Goal: Task Accomplishment & Management: Manage account settings

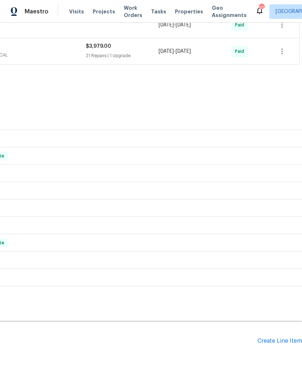
scroll to position [261, 107]
click at [285, 343] on div "Create Line Item" at bounding box center [279, 341] width 45 height 7
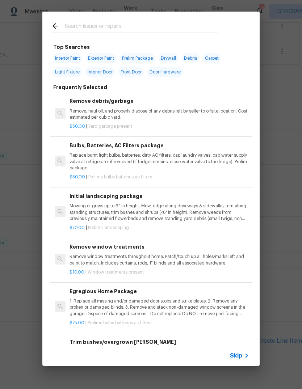
click at [76, 22] on input "text" at bounding box center [141, 27] width 153 height 11
click at [102, 57] on span "Exterior Paint" at bounding box center [101, 58] width 30 height 10
type input "Exterior Paint"
click at [101, 57] on span "Exterior Paint" at bounding box center [101, 58] width 30 height 10
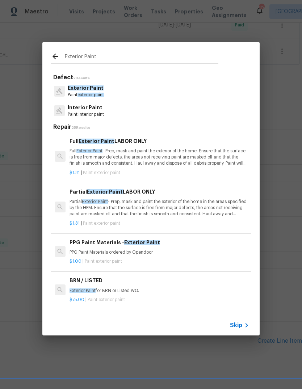
click at [60, 211] on div at bounding box center [60, 207] width 11 height 11
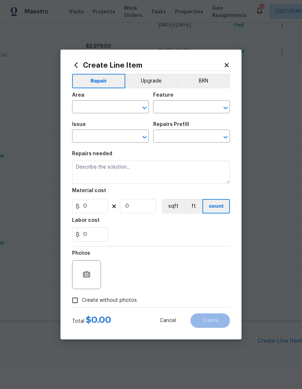
type input "Overall Paint"
type input "Exterior Paint"
type textarea "Partial Exterior Paint - Prep, mask and paint the exterior of the home in the a…"
type input "1"
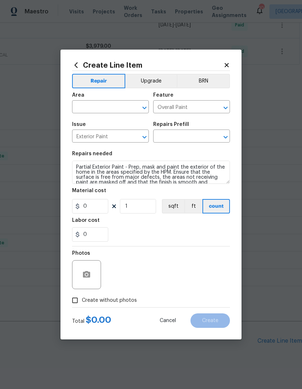
type input "Partial Exterior Paint LABOR ONLY $1.31"
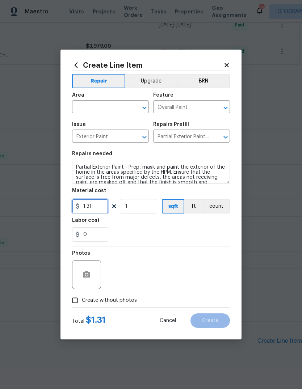
click at [93, 210] on input "1.31" at bounding box center [90, 206] width 36 height 14
click at [92, 210] on input "1.31" at bounding box center [90, 206] width 36 height 14
type input "75"
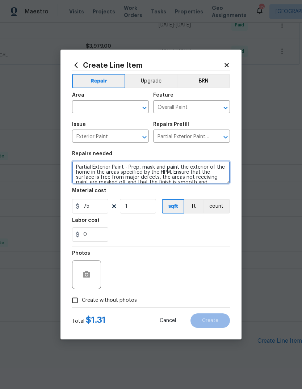
click at [216, 183] on textarea "Partial Exterior Paint - Prep, mask and paint the exterior of the home in the a…" at bounding box center [151, 172] width 158 height 23
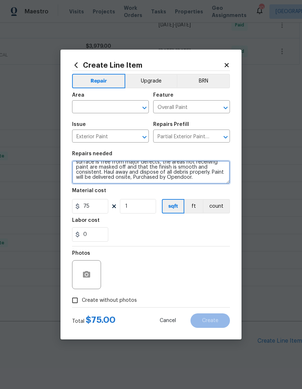
scroll to position [15, 0]
click at [205, 178] on textarea "Partial Exterior Paint - Prep, mask and paint the exterior of the home in the a…" at bounding box center [151, 172] width 158 height 23
click at [201, 178] on textarea "Partial Exterior Paint - Prep, mask and paint the exterior of the home in the a…" at bounding box center [151, 172] width 158 height 23
click at [206, 174] on textarea "Partial Exterior Paint - Prep, mask and paint the exterior of the home in the a…" at bounding box center [151, 172] width 158 height 23
click at [205, 176] on textarea "Partial Exterior Paint - Prep, mask and paint the exterior of the home in the a…" at bounding box center [151, 172] width 158 height 23
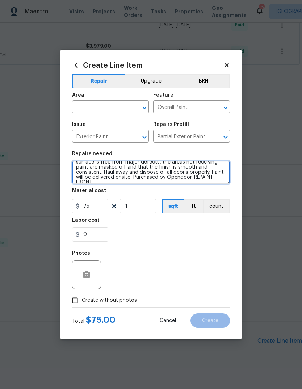
scroll to position [17, 0]
type textarea "Partial Exterior Paint - Prep, mask and paint the exterior of the home in the a…"
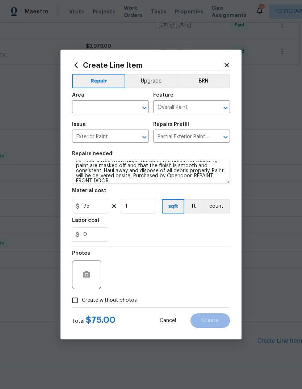
click at [104, 113] on span "Area ​" at bounding box center [110, 102] width 77 height 29
click at [106, 106] on input "text" at bounding box center [100, 107] width 56 height 11
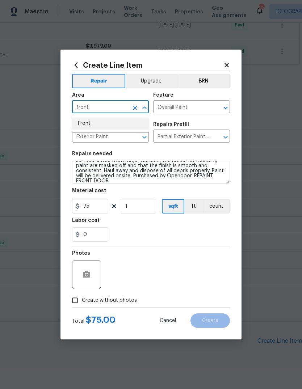
click at [111, 124] on li "Front" at bounding box center [110, 124] width 77 height 12
type input "Front"
click at [183, 232] on div "0" at bounding box center [151, 234] width 158 height 14
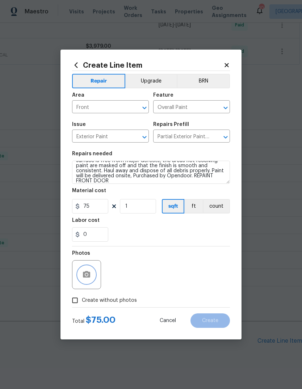
click at [84, 279] on icon "button" at bounding box center [86, 274] width 9 height 9
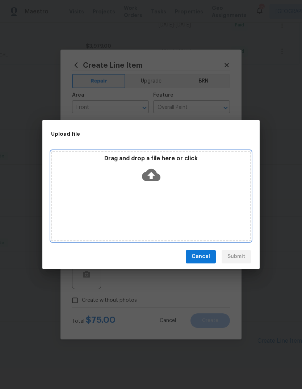
click at [170, 171] on div "Drag and drop a file here or click" at bounding box center [151, 170] width 198 height 31
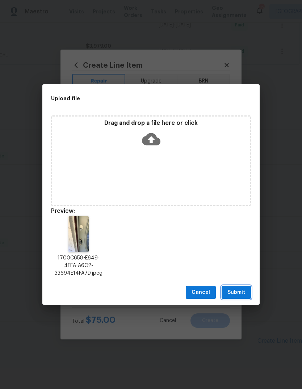
click at [249, 290] on button "Submit" at bounding box center [236, 292] width 29 height 13
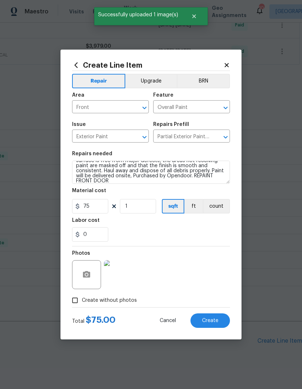
click at [216, 322] on span "Create" at bounding box center [210, 320] width 16 height 5
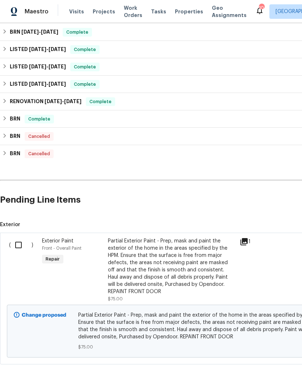
scroll to position [401, 0]
click at [20, 250] on input "checkbox" at bounding box center [21, 245] width 21 height 15
checkbox input "true"
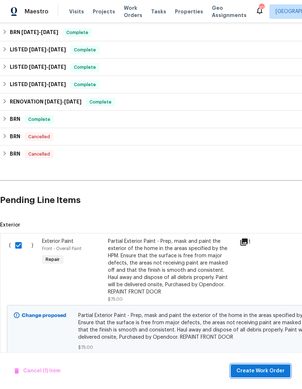
click at [275, 371] on span "Create Work Order" at bounding box center [260, 371] width 48 height 9
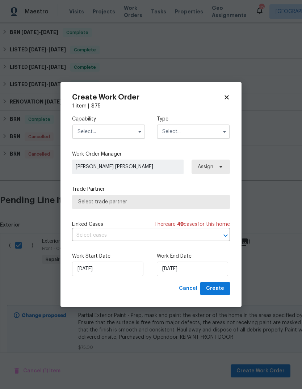
click at [123, 129] on input "text" at bounding box center [108, 132] width 73 height 14
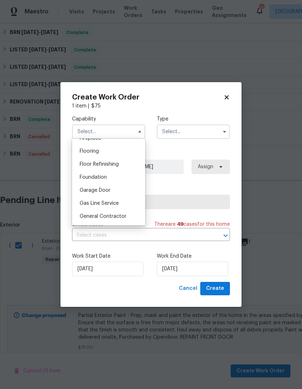
scroll to position [279, 0]
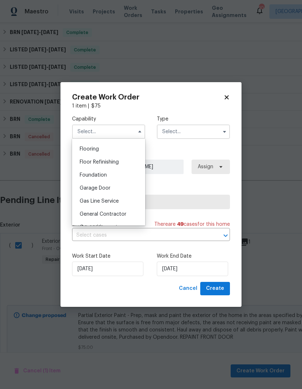
click at [119, 215] on span "General Contractor" at bounding box center [103, 214] width 47 height 5
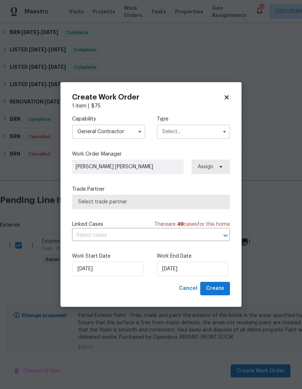
type input "General Contractor"
click at [211, 134] on input "text" at bounding box center [193, 132] width 73 height 14
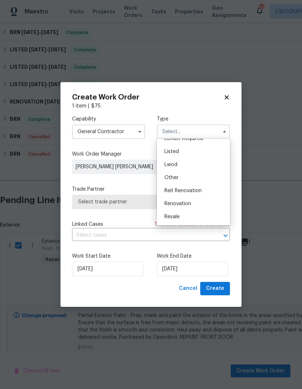
scroll to position [59, 0]
click at [188, 156] on div "Listed" at bounding box center [193, 153] width 69 height 13
type input "Listed"
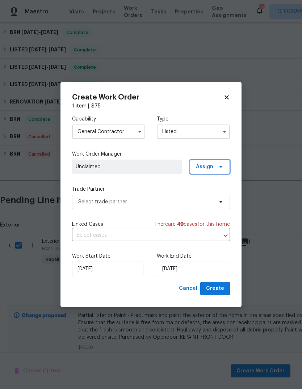
click at [222, 170] on span "Assign" at bounding box center [210, 167] width 40 height 14
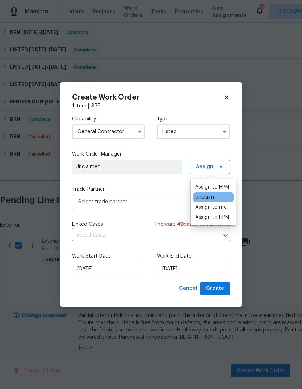
click at [219, 184] on div "Assign to HPM" at bounding box center [212, 187] width 34 height 7
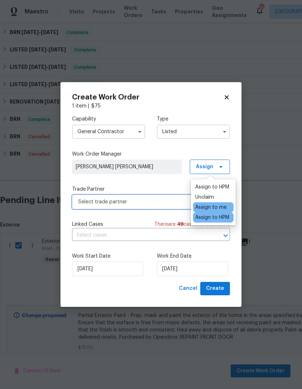
click at [165, 199] on span "Select trade partner" at bounding box center [145, 201] width 135 height 7
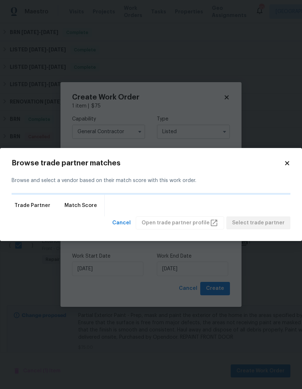
click at [169, 202] on div "Trade Partner Match Score" at bounding box center [151, 206] width 279 height 22
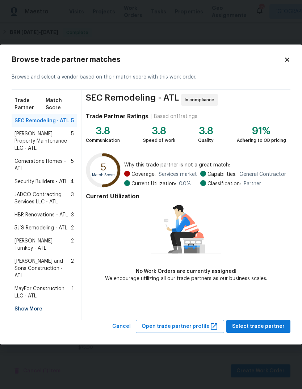
click at [37, 303] on div "Show More" at bounding box center [44, 309] width 65 height 13
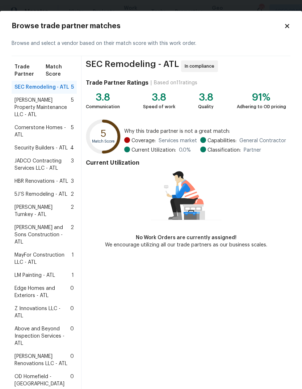
click at [45, 325] on span "Above and Beyond Inspection Services - ATL" at bounding box center [42, 336] width 56 height 22
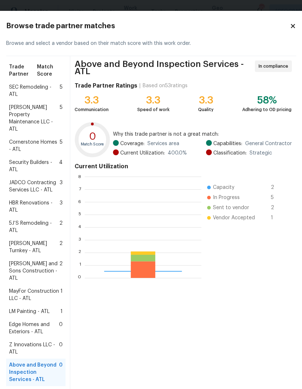
click at [51, 302] on span "MayFor Construction LLC - ATL" at bounding box center [34, 295] width 51 height 14
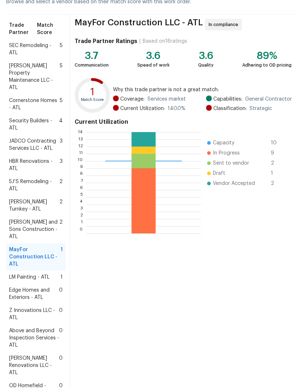
scroll to position [109, 0]
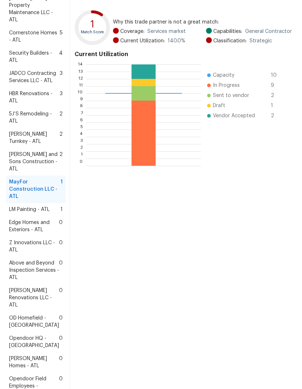
click at [42, 309] on span "[PERSON_NAME] Renovations LLC - ATL" at bounding box center [34, 298] width 50 height 22
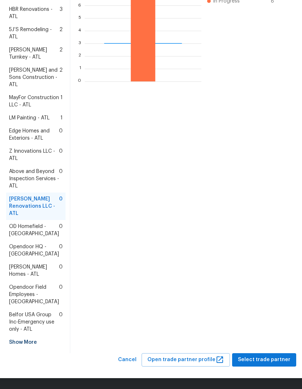
scroll to position [251, 0]
click at [272, 359] on span "Select trade partner" at bounding box center [264, 359] width 52 height 9
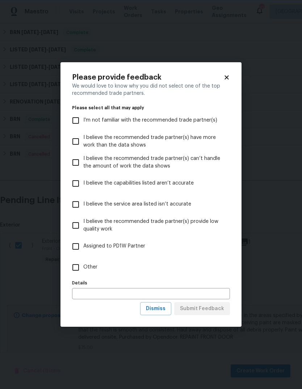
scroll to position [0, 0]
click at [82, 262] on input "Other" at bounding box center [75, 267] width 15 height 15
checkbox input "true"
click at [214, 310] on span "Submit Feedback" at bounding box center [202, 308] width 44 height 9
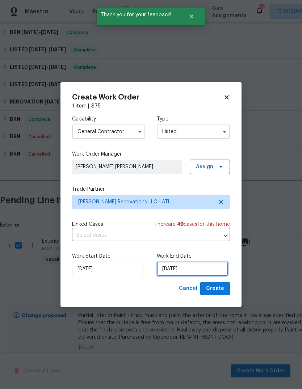
click at [195, 265] on input "[DATE]" at bounding box center [192, 269] width 71 height 14
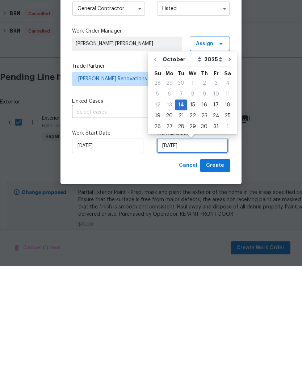
scroll to position [13, 0]
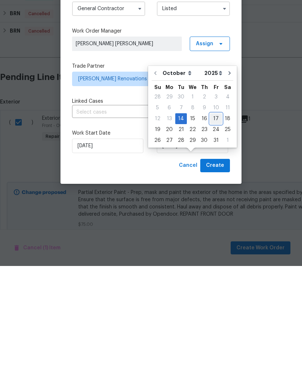
click at [213, 237] on div "17" at bounding box center [216, 242] width 12 height 10
type input "[DATE]"
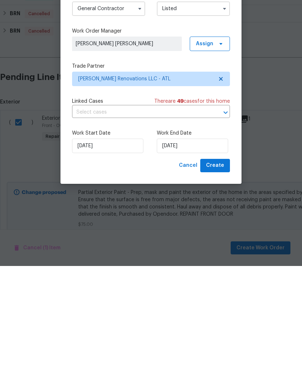
scroll to position [27, 0]
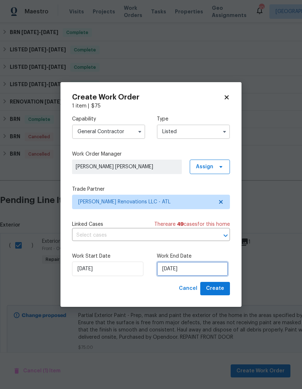
click at [211, 269] on input "[DATE]" at bounding box center [192, 269] width 71 height 14
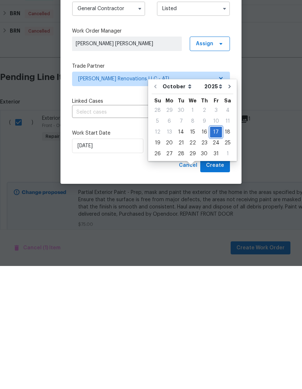
click at [215, 250] on div "17" at bounding box center [216, 255] width 12 height 10
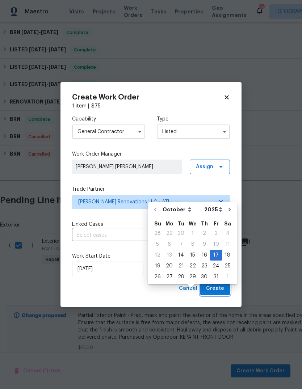
click at [218, 288] on span "Create" at bounding box center [215, 288] width 18 height 9
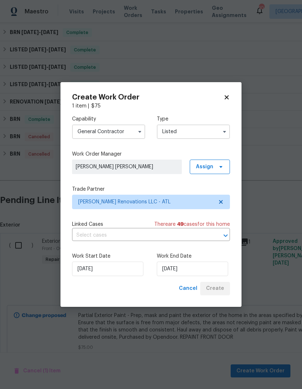
checkbox input "false"
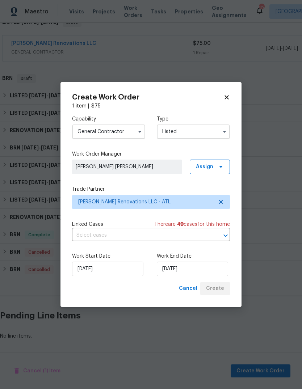
scroll to position [297, 0]
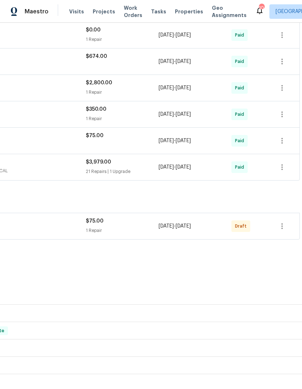
scroll to position [145, 107]
click at [285, 233] on button "button" at bounding box center [281, 226] width 17 height 17
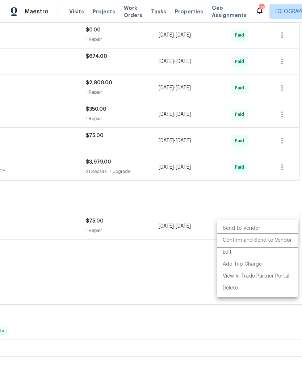
click at [260, 242] on li "Confirm and Send to Vendor" at bounding box center [257, 241] width 81 height 12
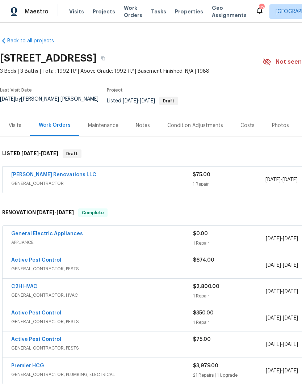
scroll to position [0, 0]
click at [25, 177] on link "[PERSON_NAME] Renovations LLC" at bounding box center [53, 174] width 85 height 5
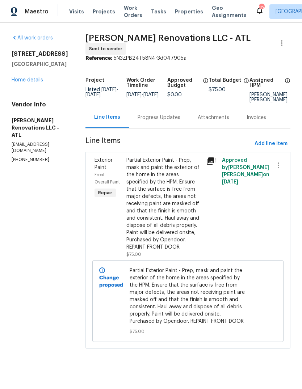
click at [165, 120] on div "Progress Updates" at bounding box center [159, 117] width 43 height 7
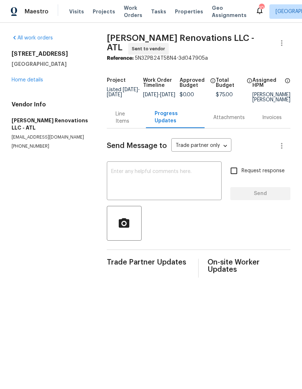
click at [192, 194] on textarea at bounding box center [164, 181] width 106 height 25
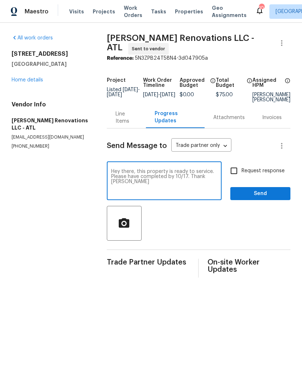
type textarea "Hey there, this property is ready to service. Please have completed by 10/17. T…"
click at [235, 171] on input "Request response" at bounding box center [233, 170] width 15 height 15
checkbox input "true"
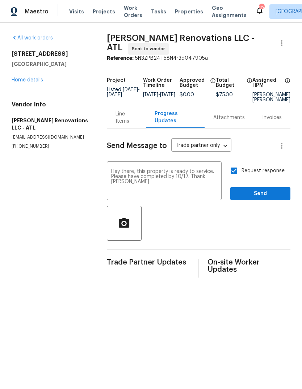
click at [205, 185] on textarea "Hey there, this property is ready to service. Please have completed by 10/17. T…" at bounding box center [164, 181] width 106 height 25
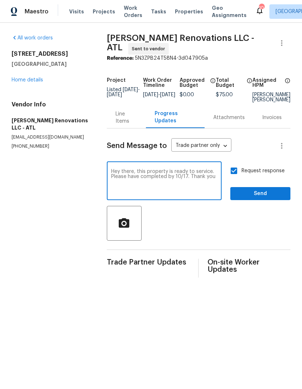
type textarea "Hey there, this property is ready to service. Please have completed by 10/17. T…"
click at [255, 197] on span "Send" at bounding box center [260, 193] width 49 height 9
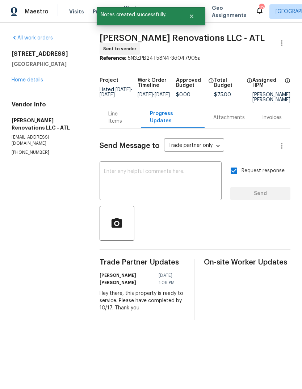
click at [27, 83] on link "Home details" at bounding box center [27, 79] width 31 height 5
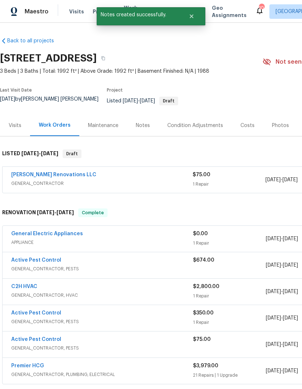
click at [146, 129] on div "Notes" at bounding box center [143, 125] width 14 height 7
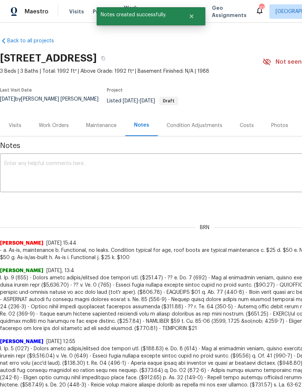
click at [234, 175] on textarea at bounding box center [204, 173] width 400 height 25
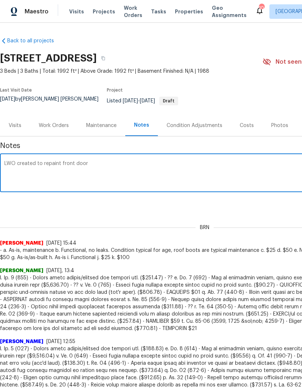
click at [36, 165] on textarea "LWO created to repaint front door" at bounding box center [204, 173] width 400 height 25
click at [77, 168] on textarea "LWO created for Aseem Renovarions to repaint front door" at bounding box center [204, 173] width 400 height 25
click at [163, 168] on textarea "LWO created for Aseem Renovations to repaint front door" at bounding box center [204, 173] width 400 height 25
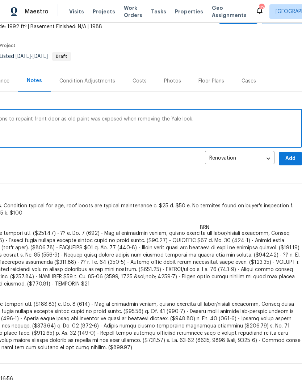
scroll to position [45, 107]
type textarea "LWO created for Aseem Renovations to repaint front door as old paint was expose…"
click at [289, 161] on span "Add" at bounding box center [291, 158] width 12 height 9
